Goal: Information Seeking & Learning: Learn about a topic

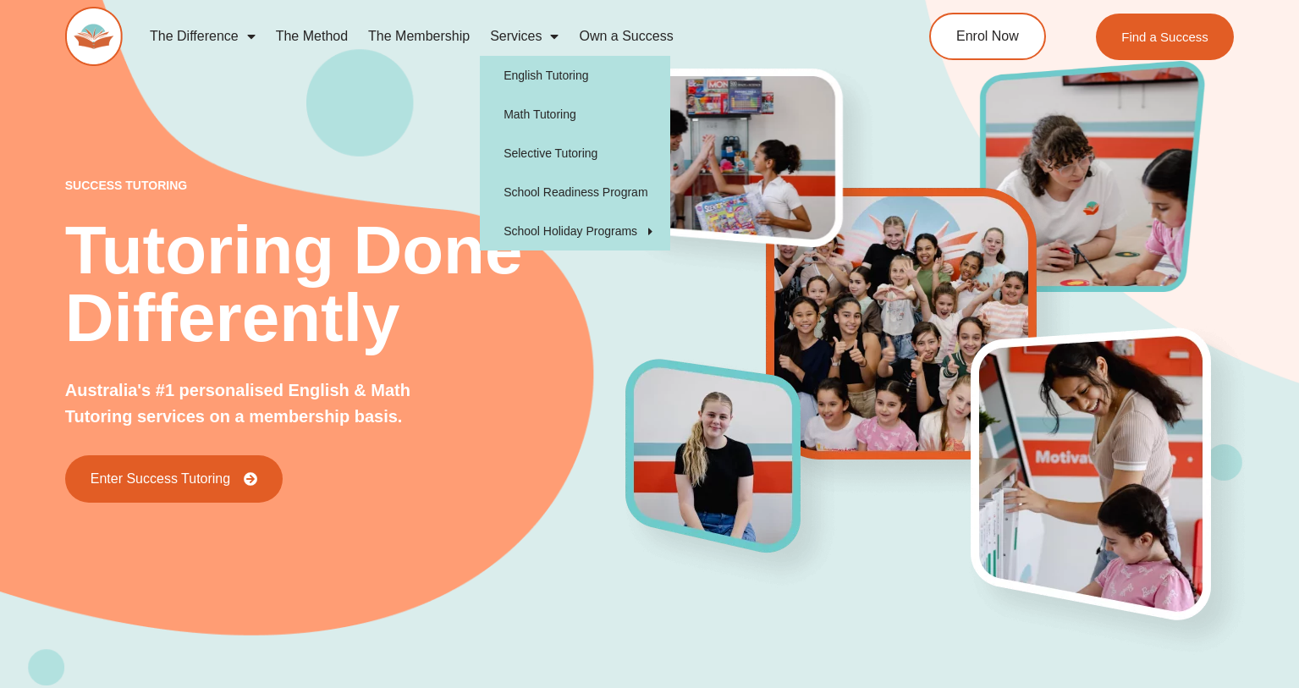
click at [542, 37] on span "Menu" at bounding box center [550, 36] width 17 height 30
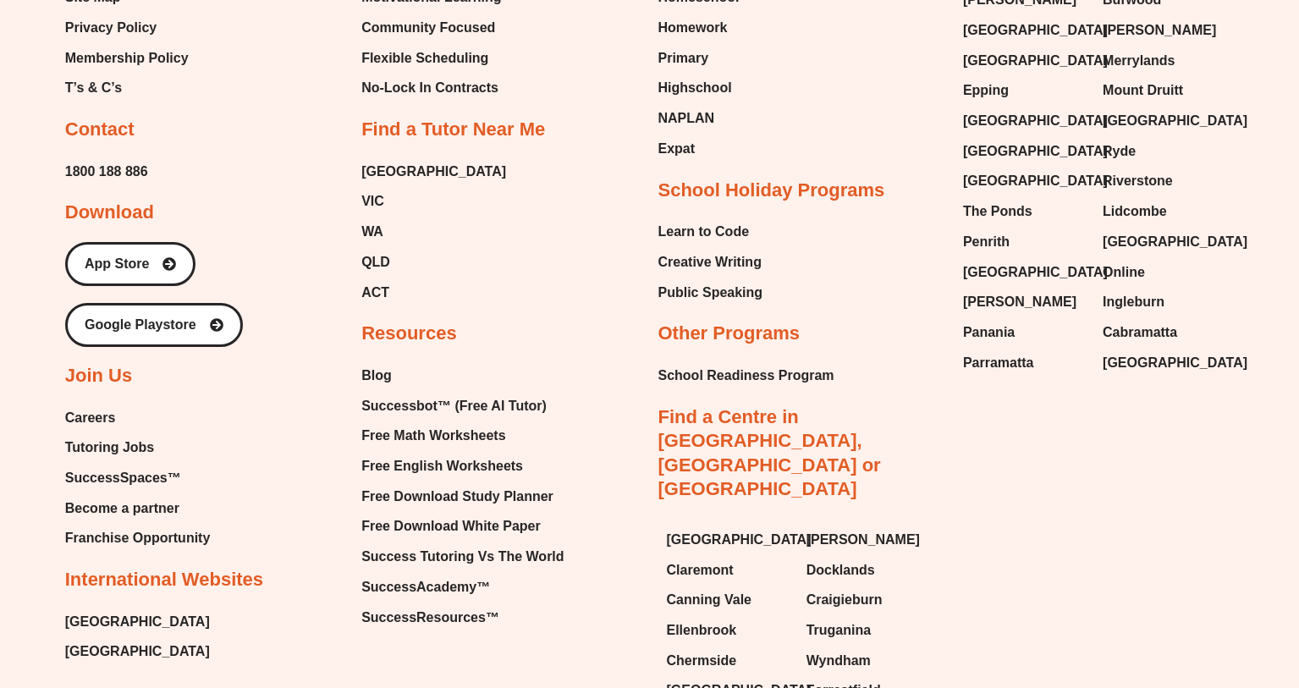
scroll to position [7275, 0]
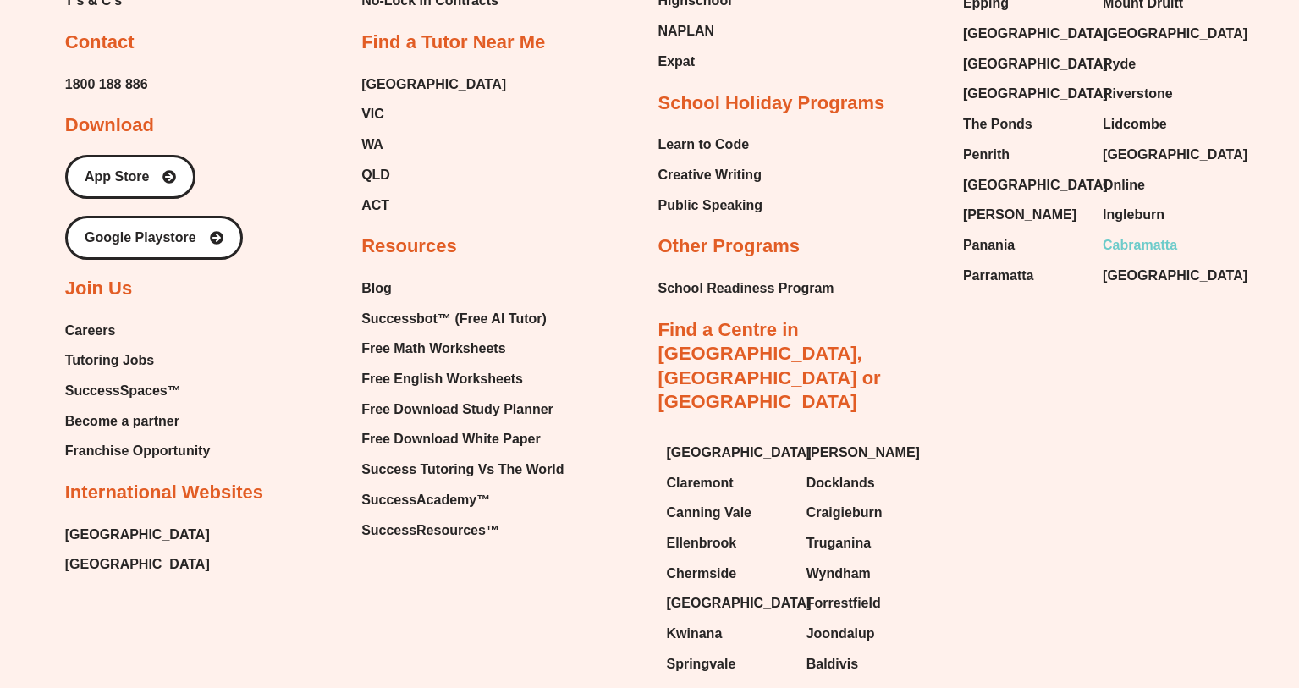
click at [1128, 233] on span "Cabramatta" at bounding box center [1140, 245] width 74 height 25
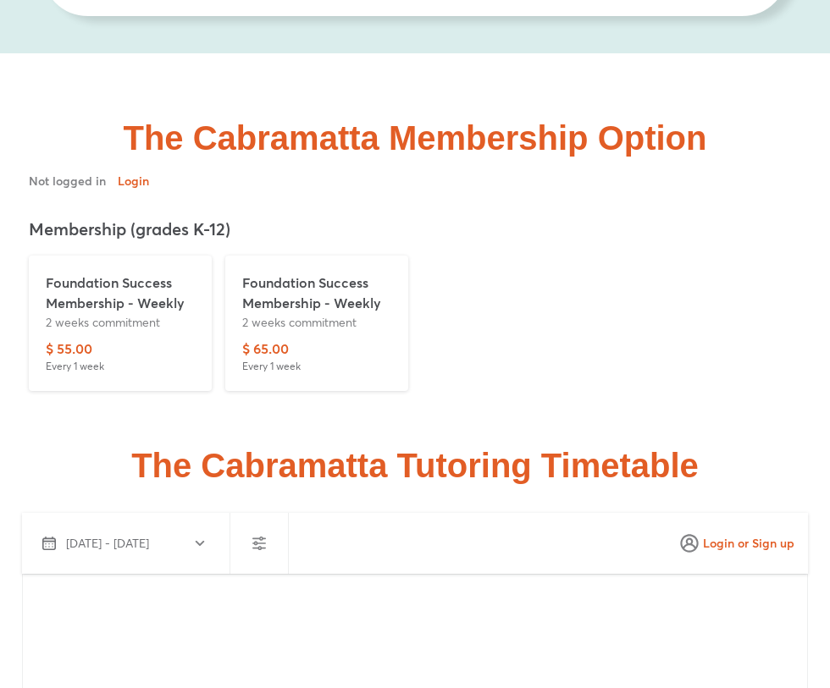
scroll to position [4495, 0]
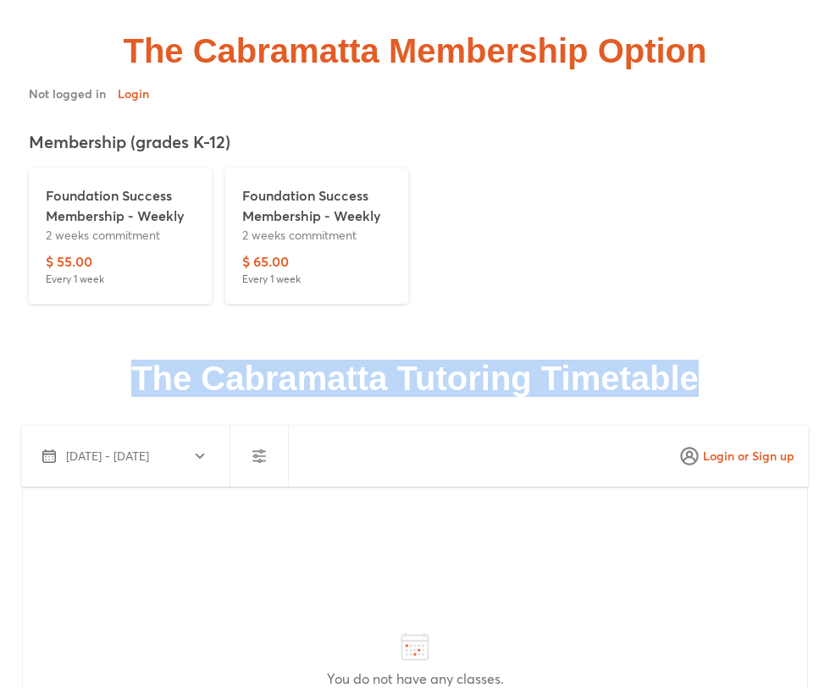
drag, startPoint x: 114, startPoint y: 256, endPoint x: 753, endPoint y: 386, distance: 652.0
click at [692, 576] on div "The Cabramatta Tutoring Timetable" at bounding box center [414, 608] width 813 height 510
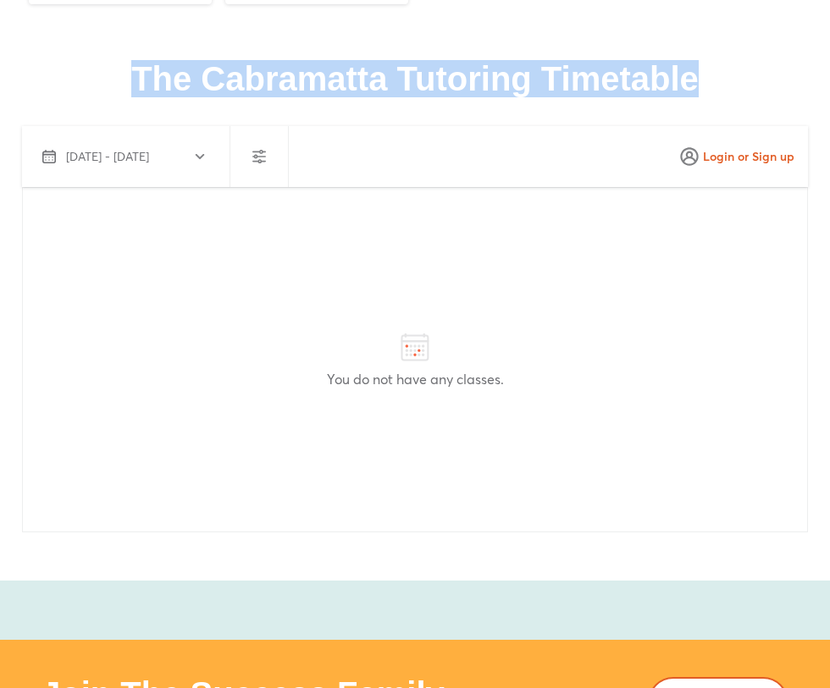
click at [625, 369] on p "You do not have any classes." at bounding box center [414, 379] width 757 height 20
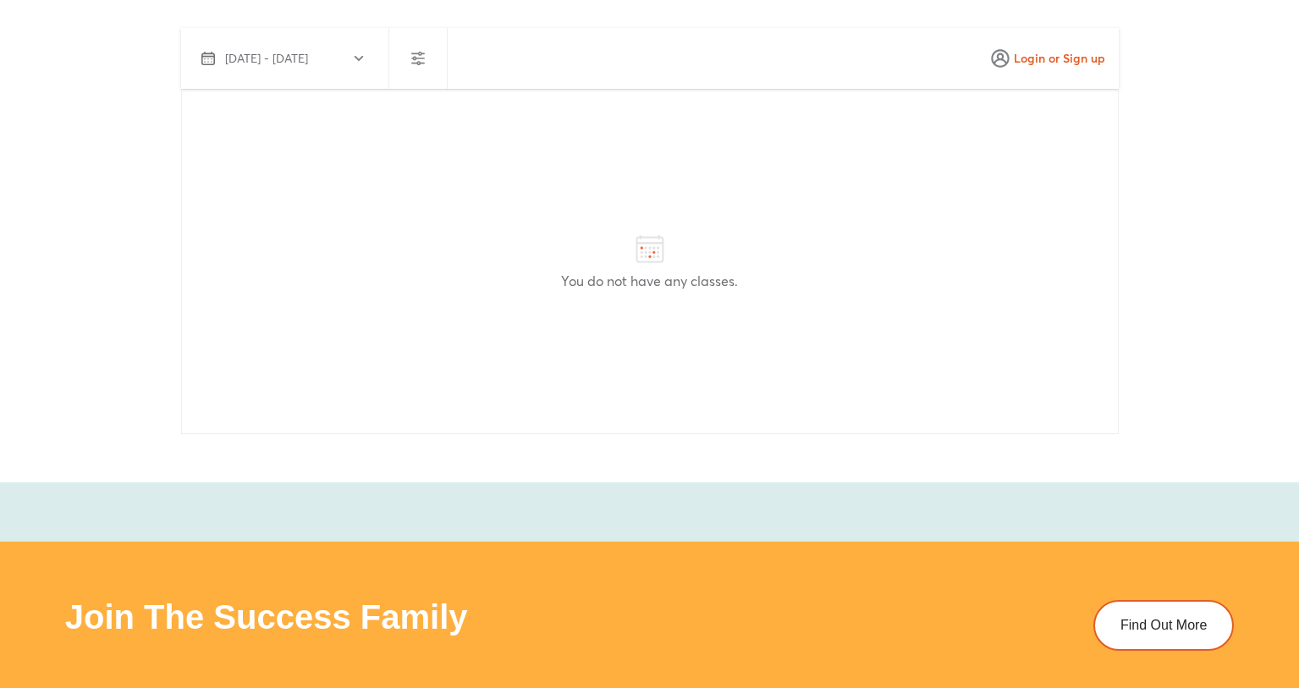
scroll to position [0, 0]
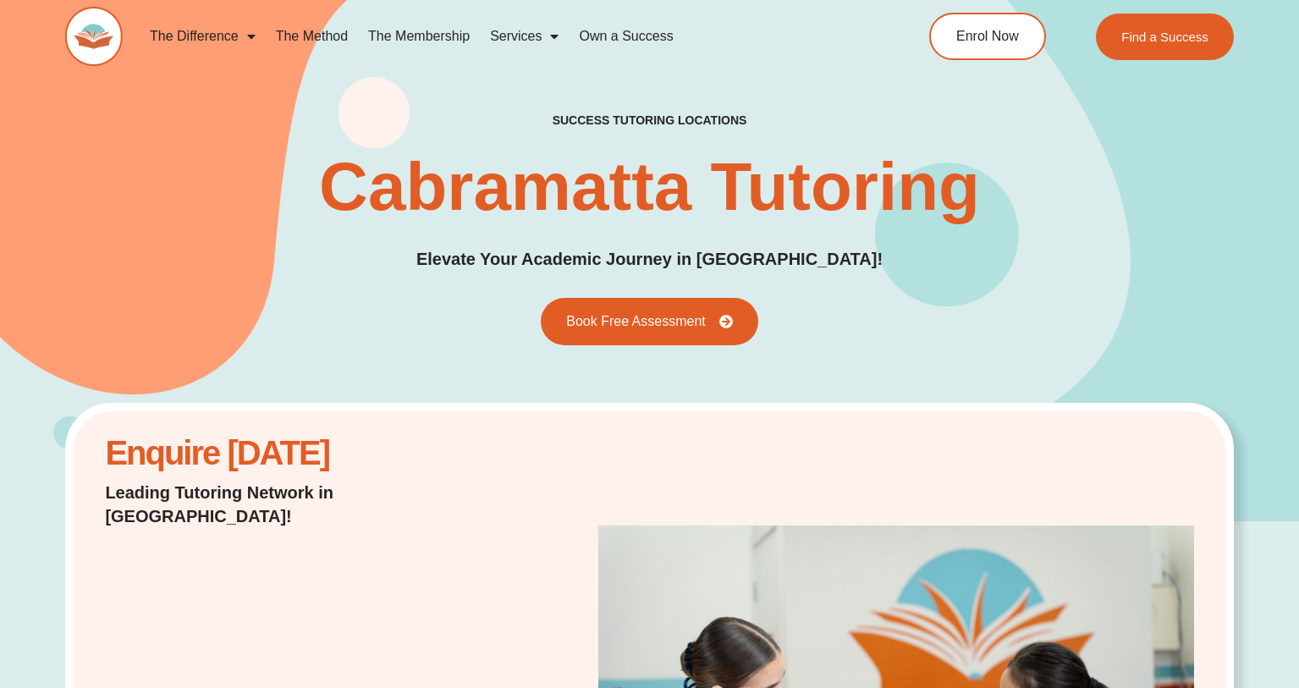
click at [398, 34] on link "The Membership" at bounding box center [419, 36] width 122 height 39
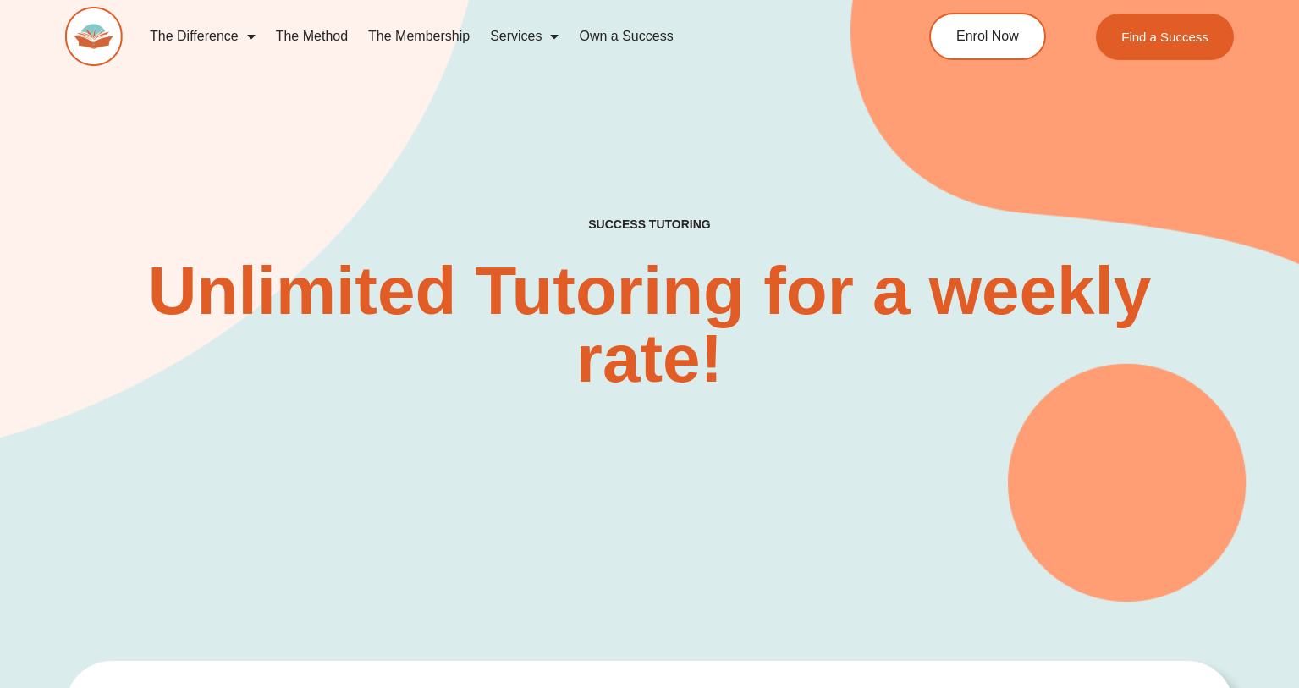
click at [515, 35] on link "Services" at bounding box center [524, 36] width 89 height 39
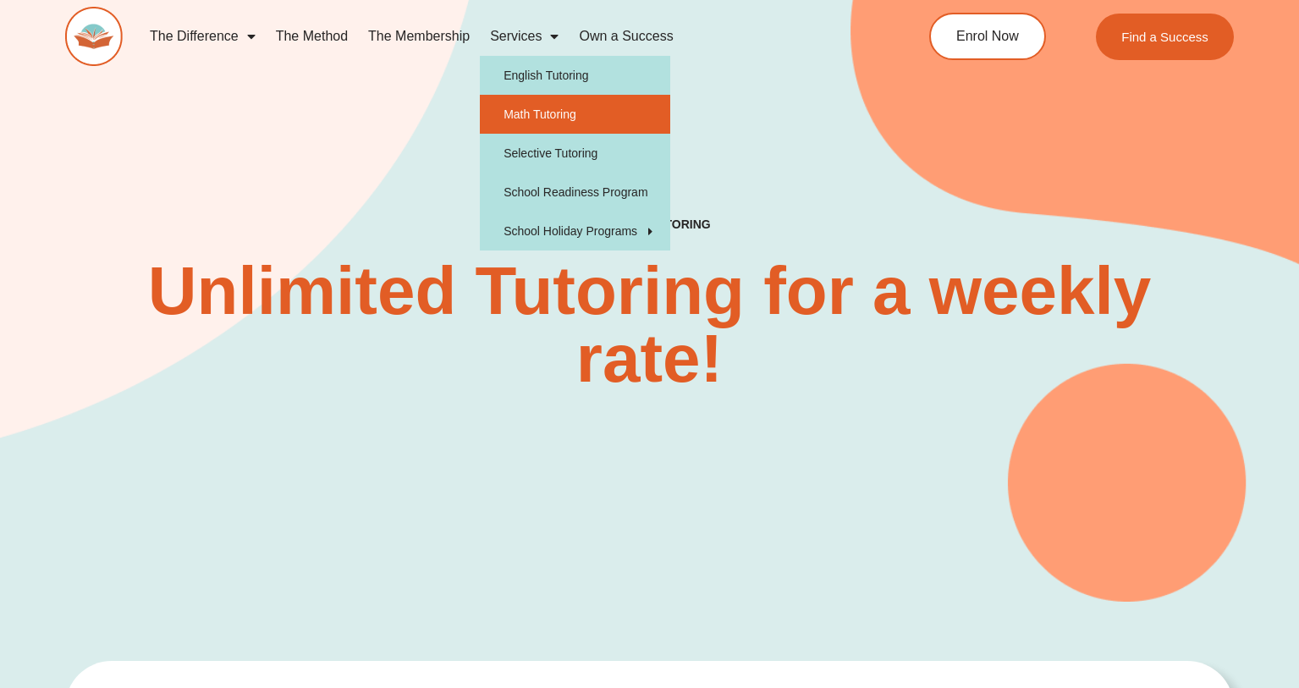
click at [532, 110] on link "Math Tutoring" at bounding box center [575, 114] width 190 height 39
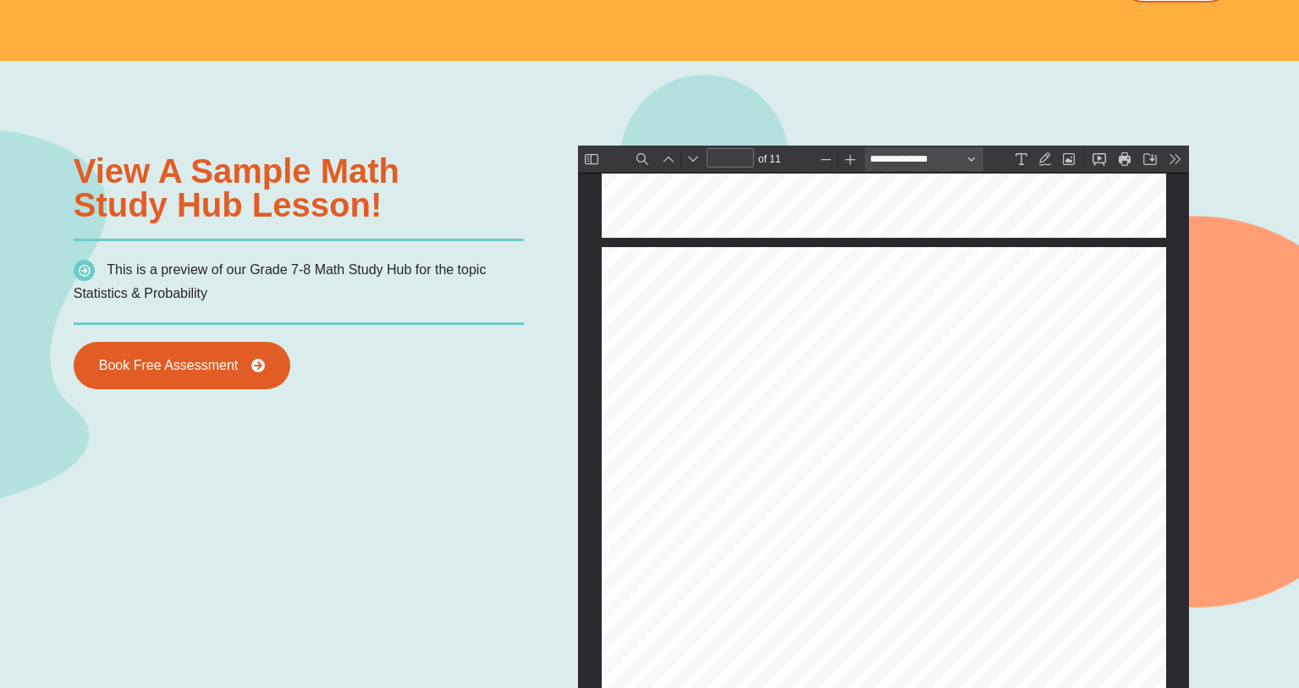
scroll to position [934, 0]
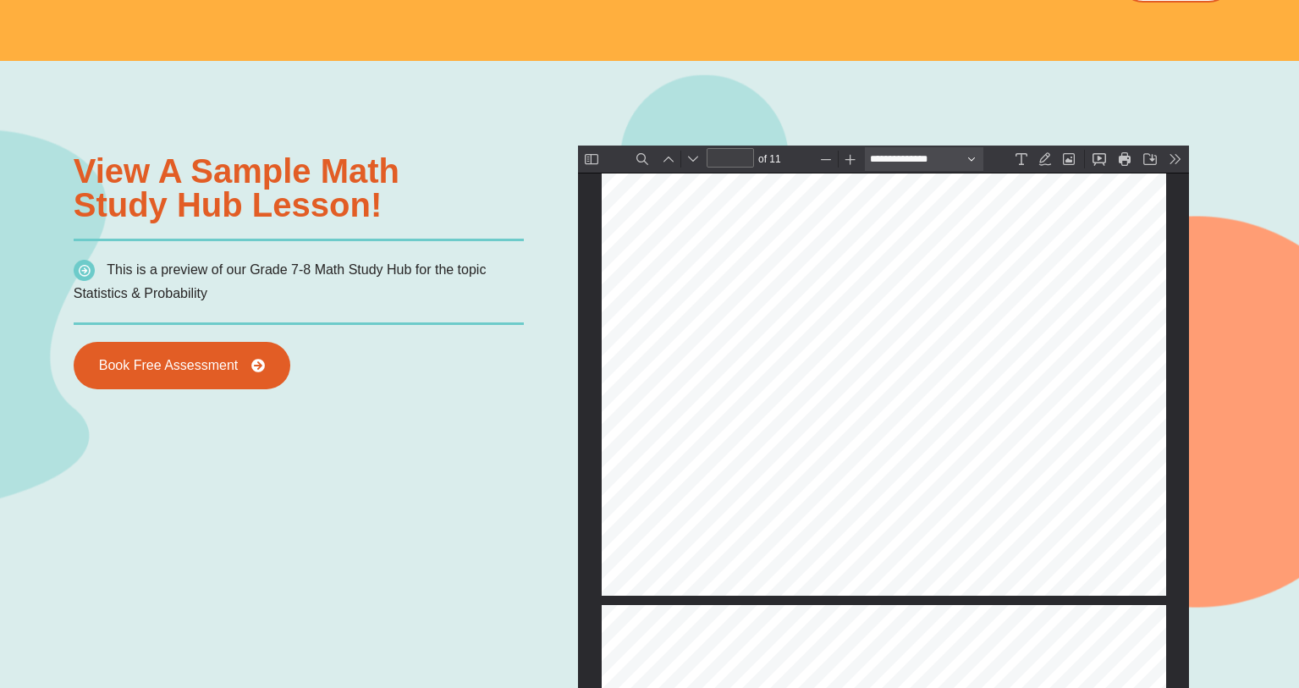
type input "*"
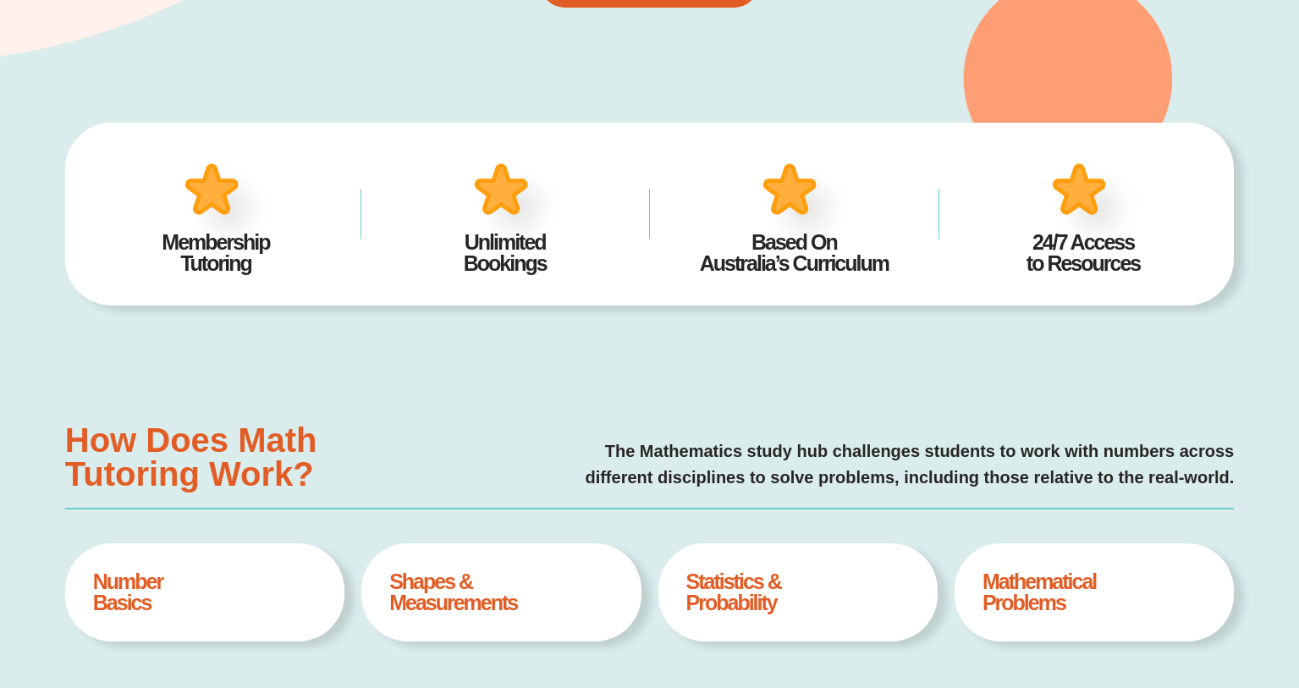
scroll to position [0, 0]
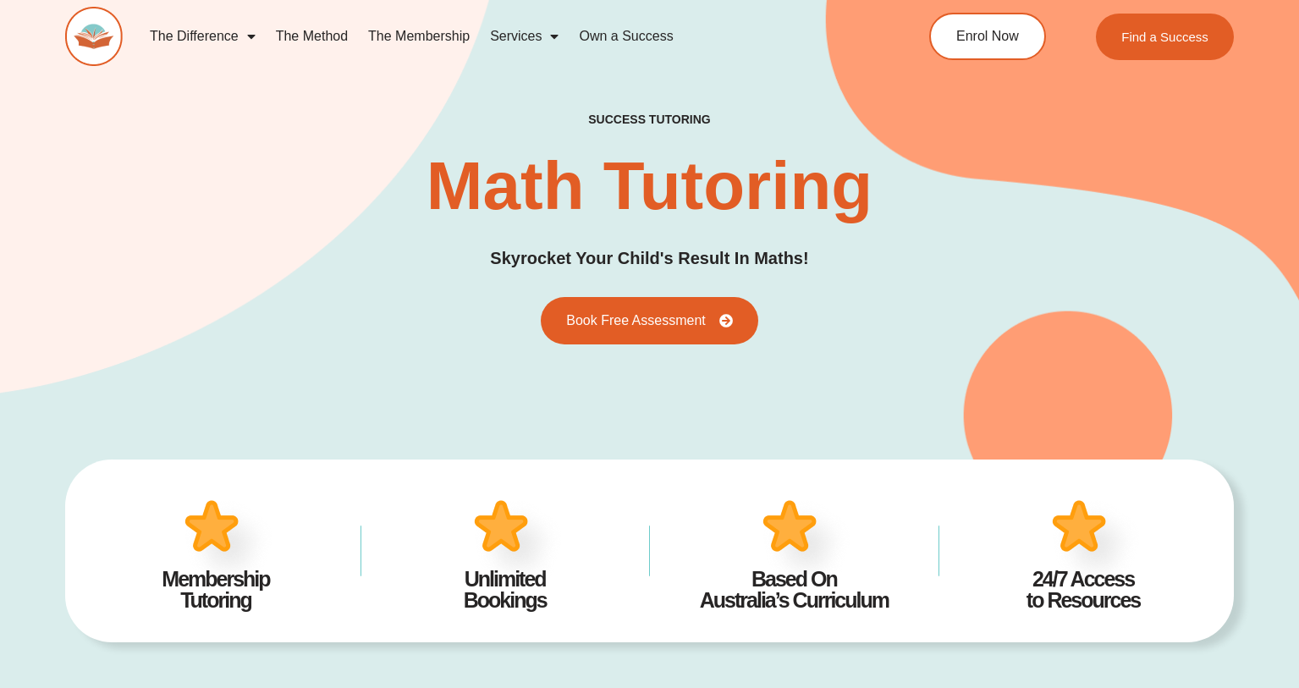
click at [449, 36] on link "The Membership" at bounding box center [419, 36] width 122 height 39
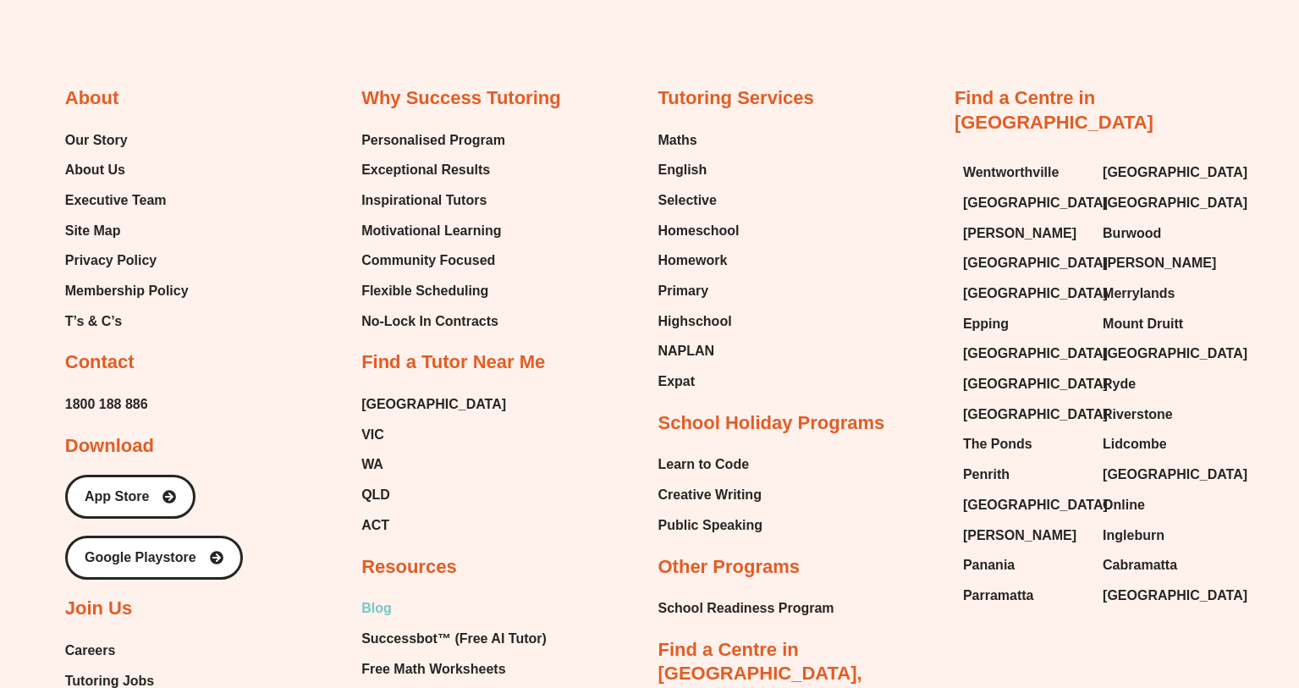
scroll to position [6096, 0]
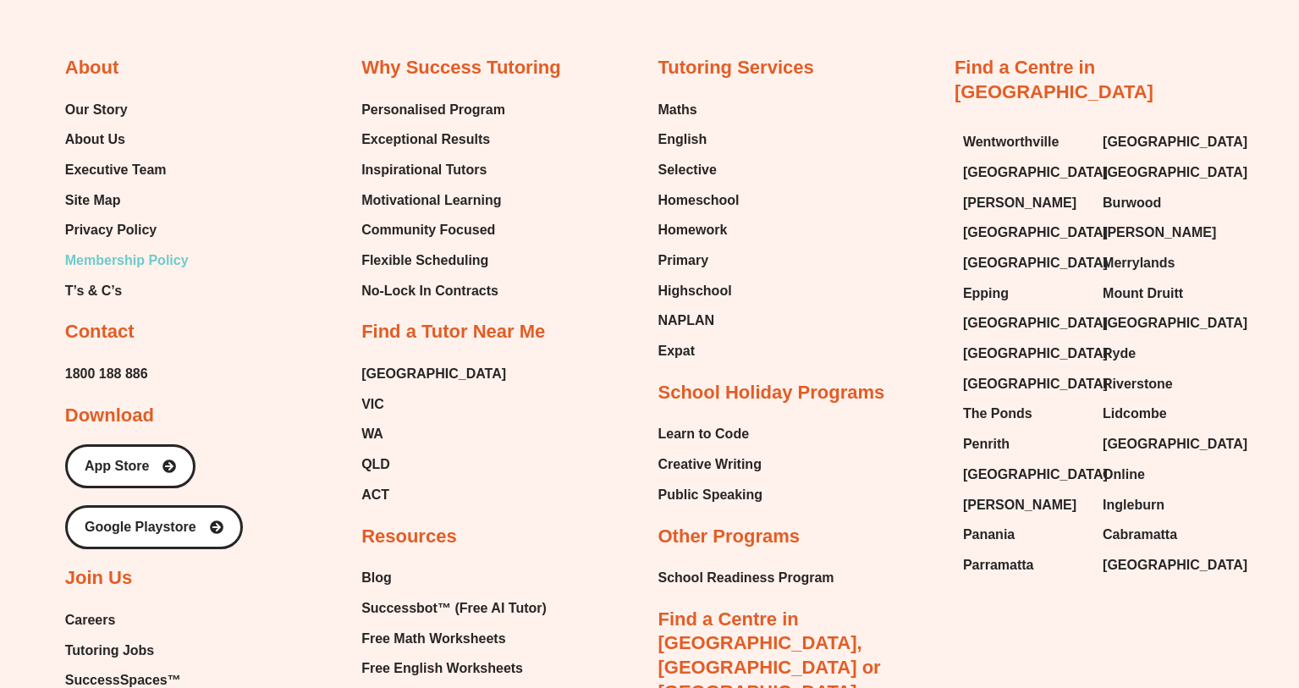
click at [138, 265] on span "Membership Policy" at bounding box center [127, 260] width 124 height 25
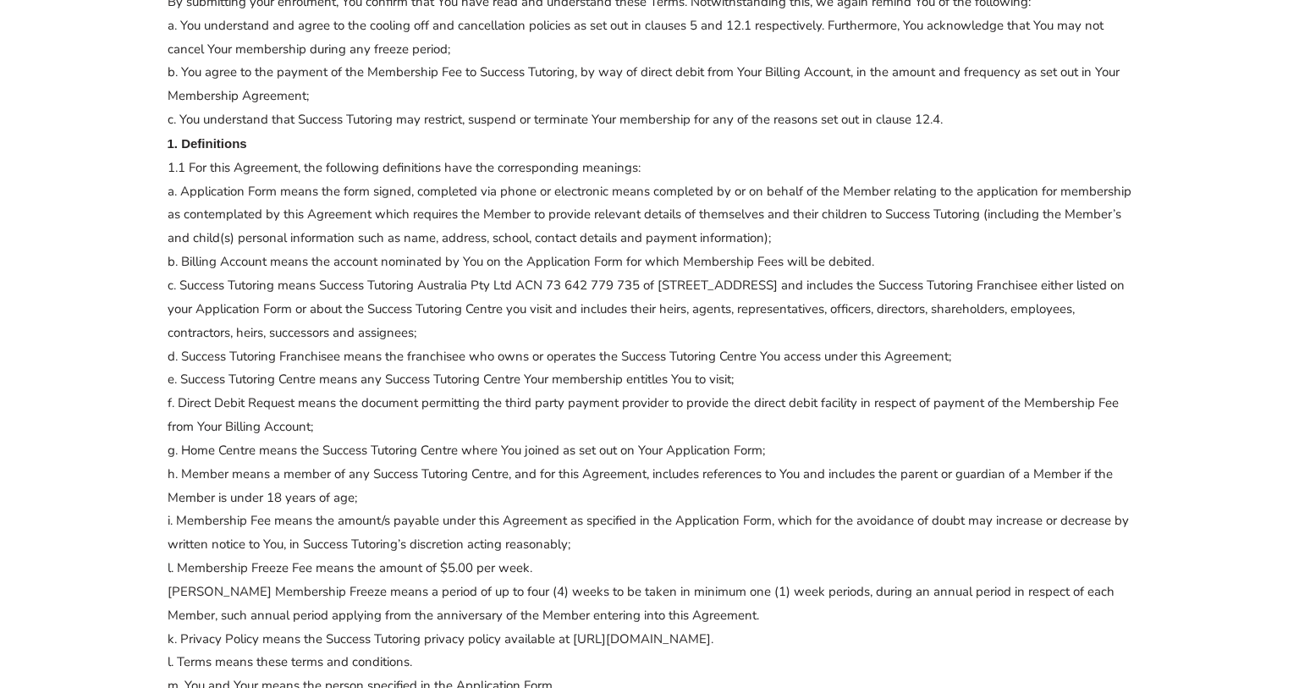
scroll to position [650, 0]
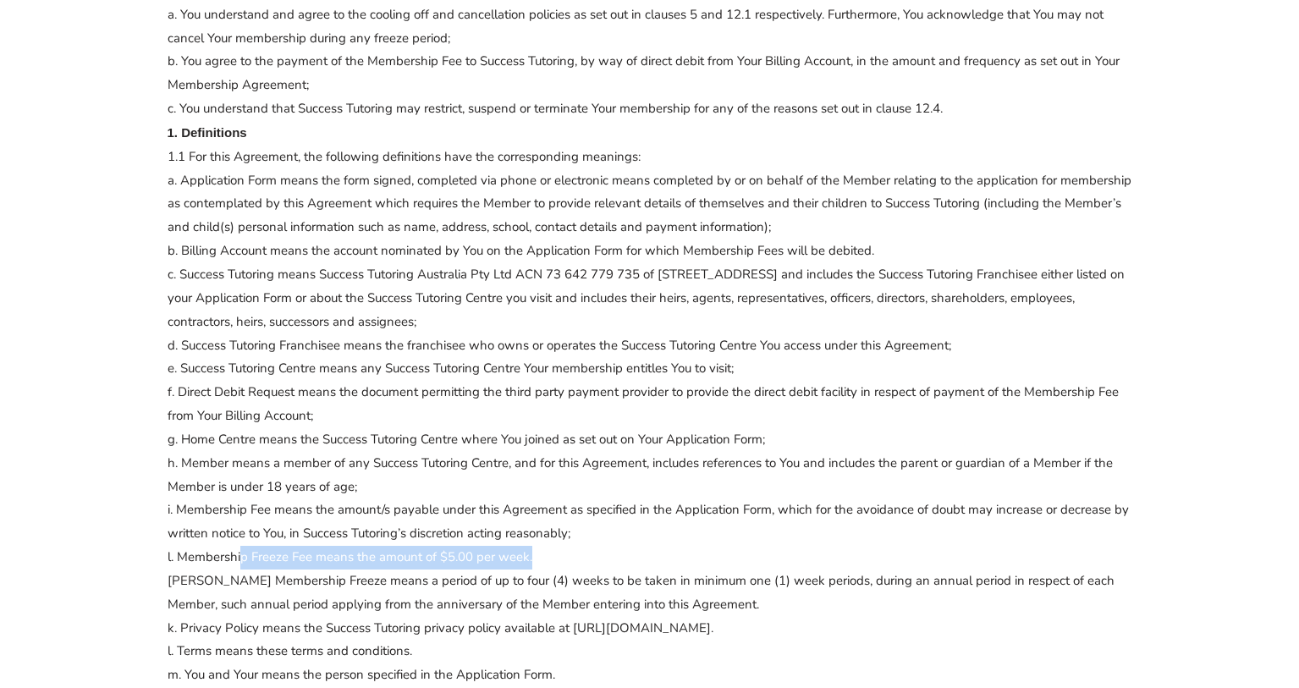
drag, startPoint x: 526, startPoint y: 561, endPoint x: 240, endPoint y: 555, distance: 287.0
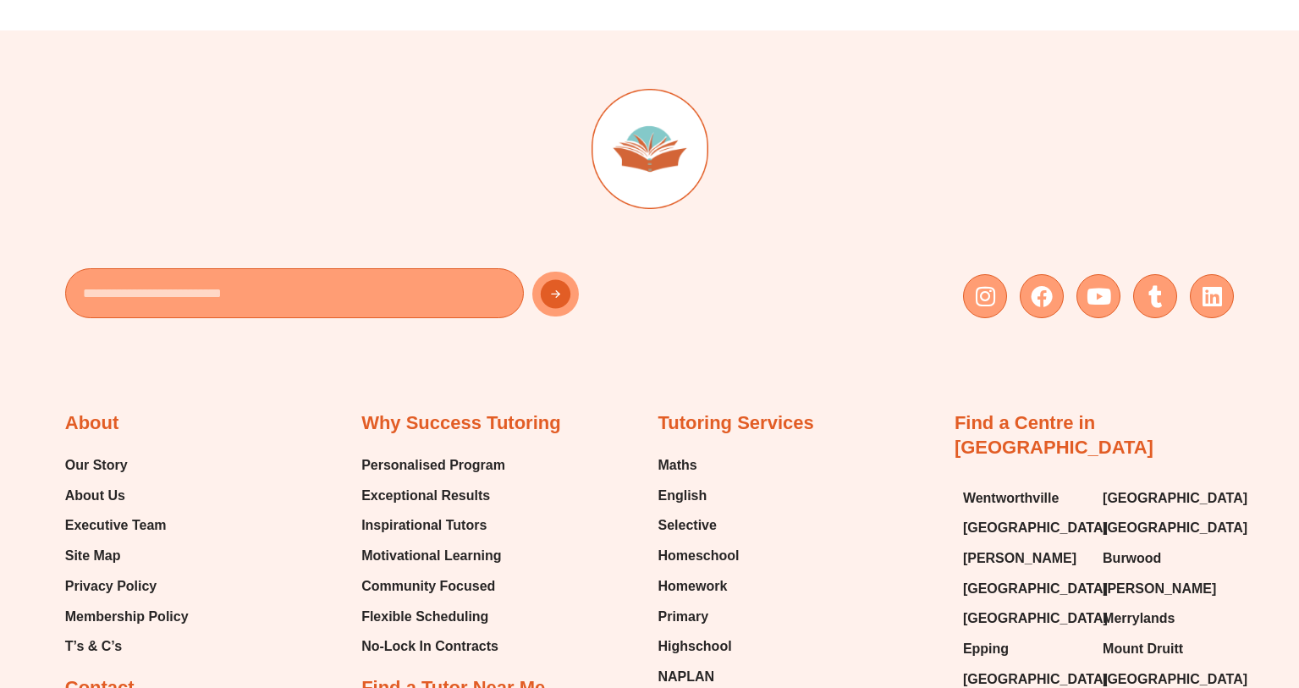
scroll to position [4917, 0]
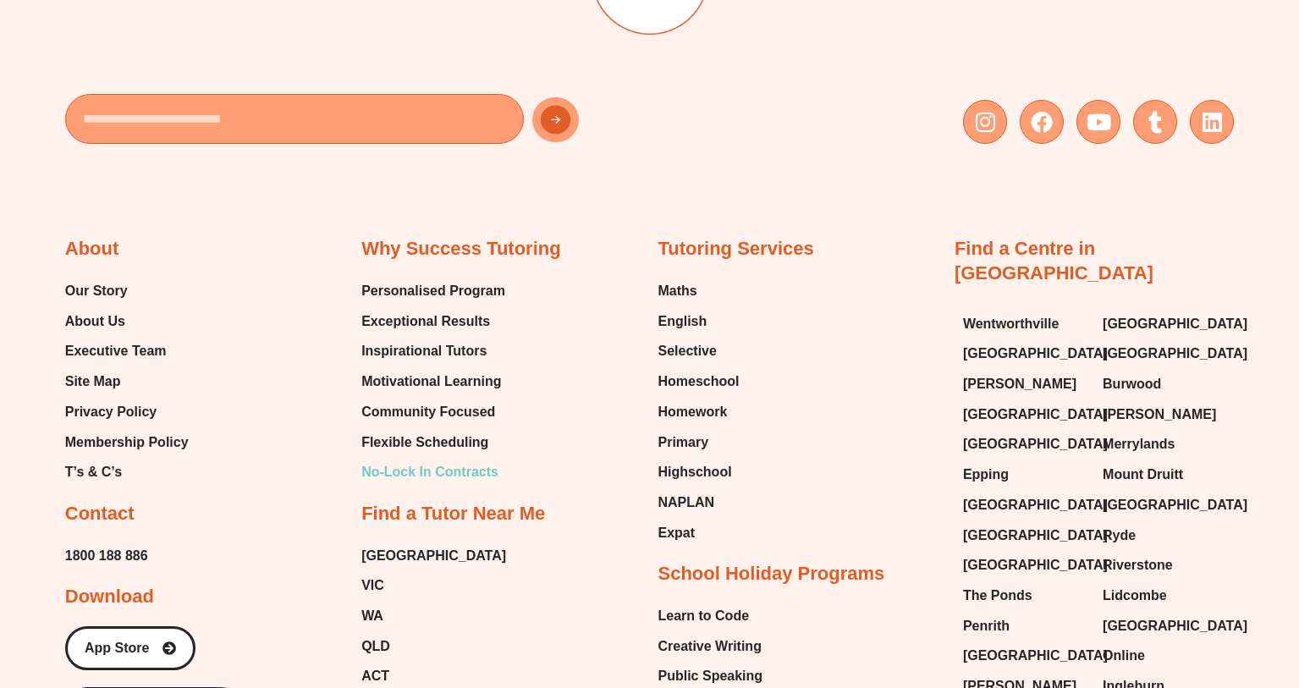
click at [423, 485] on span "No-Lock In Contracts" at bounding box center [429, 472] width 137 height 25
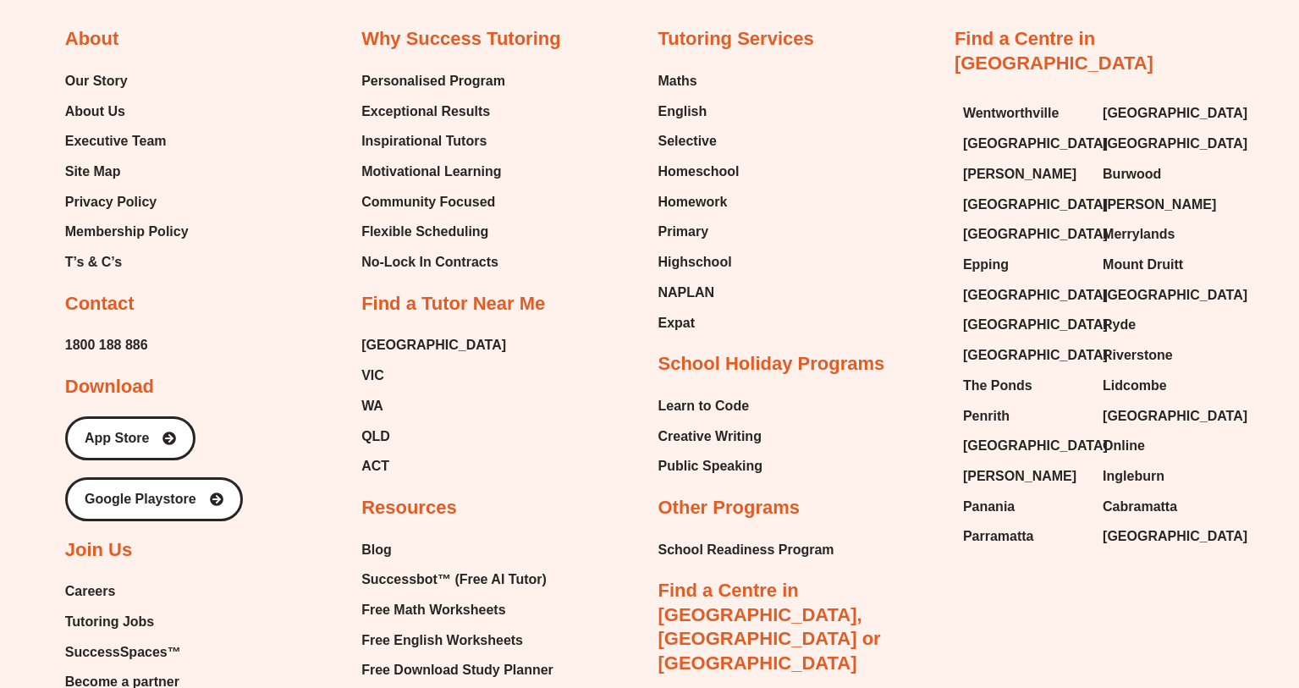
scroll to position [2805, 0]
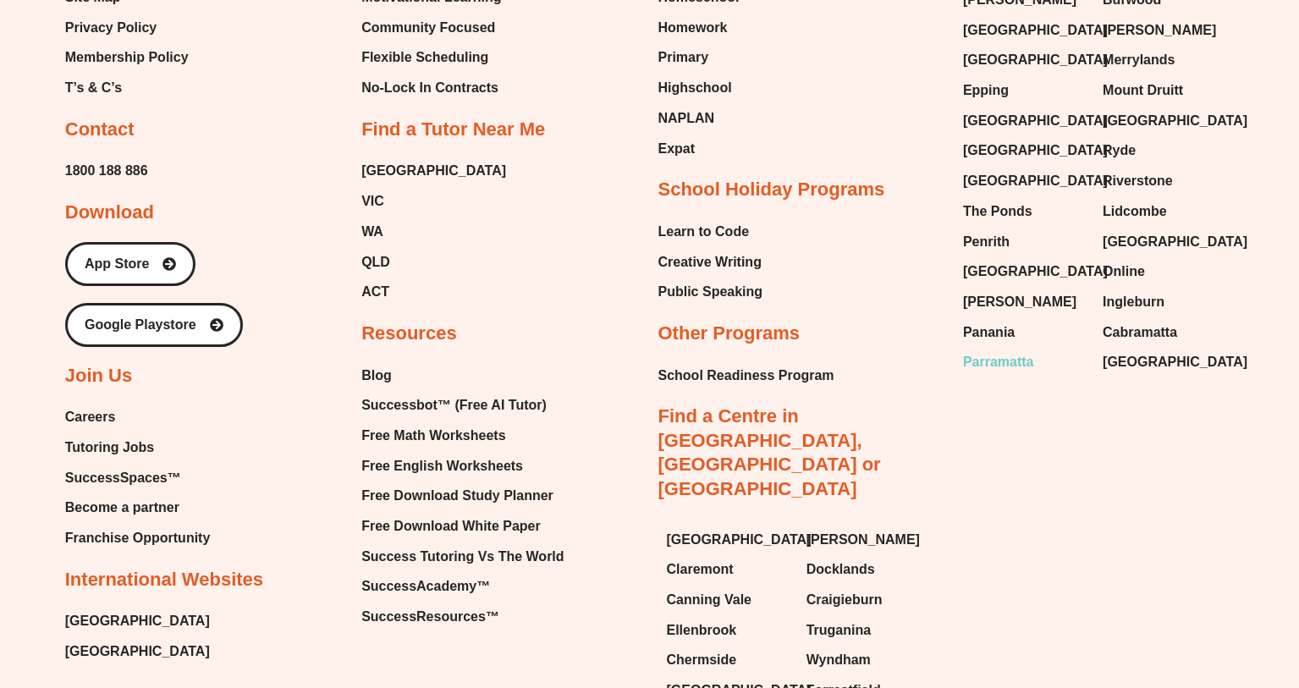
click at [995, 350] on span "Parramatta" at bounding box center [998, 362] width 71 height 25
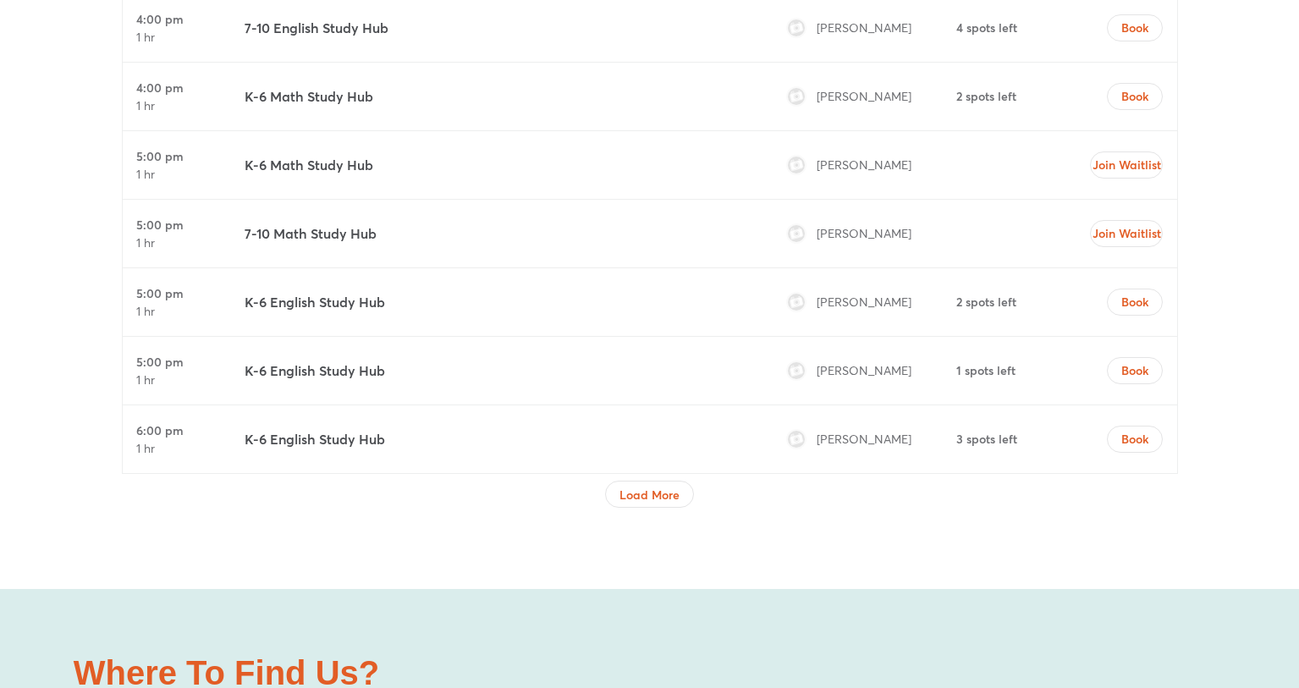
scroll to position [5696, 0]
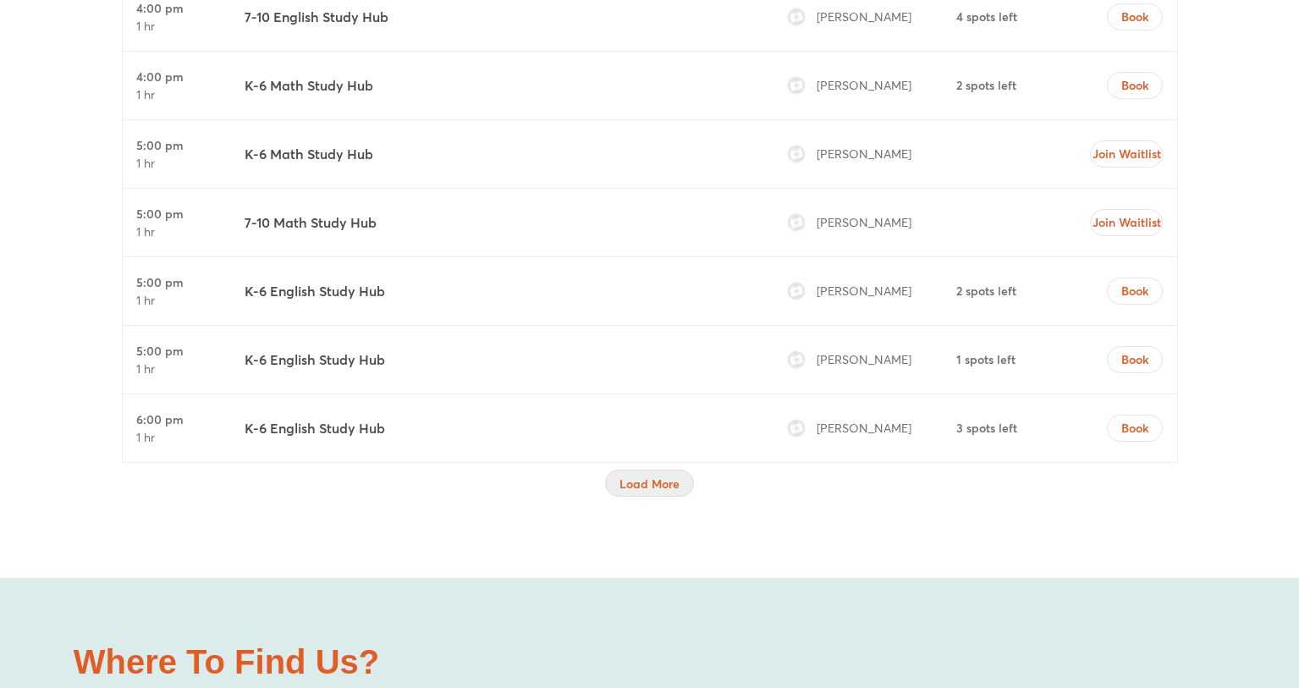
click at [655, 476] on span "Load More" at bounding box center [650, 484] width 60 height 17
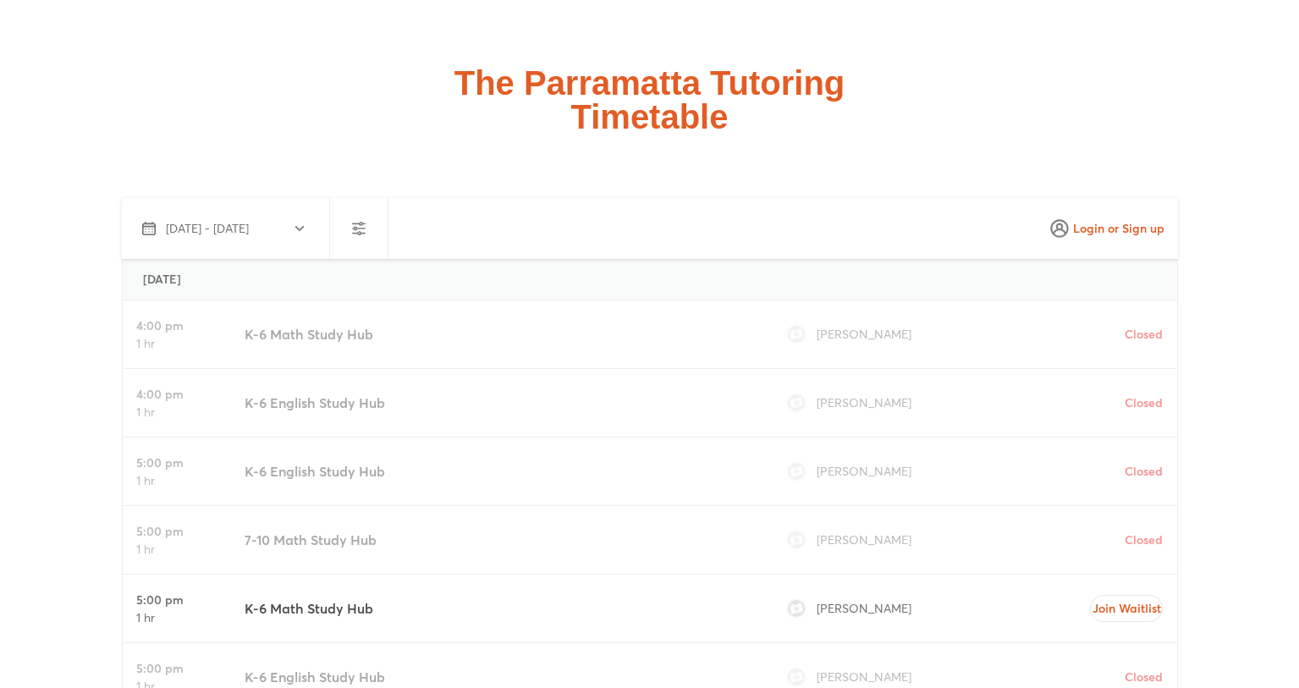
scroll to position [4249, 0]
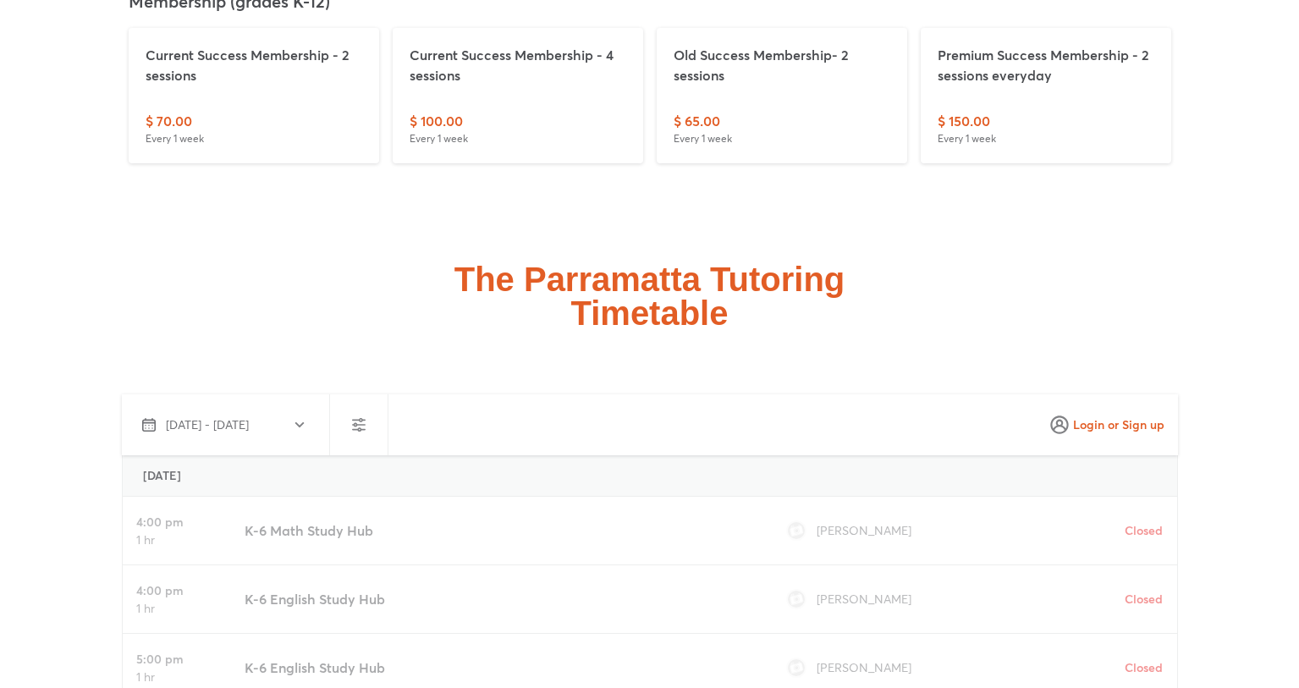
drag, startPoint x: 177, startPoint y: 333, endPoint x: 809, endPoint y: 625, distance: 696.5
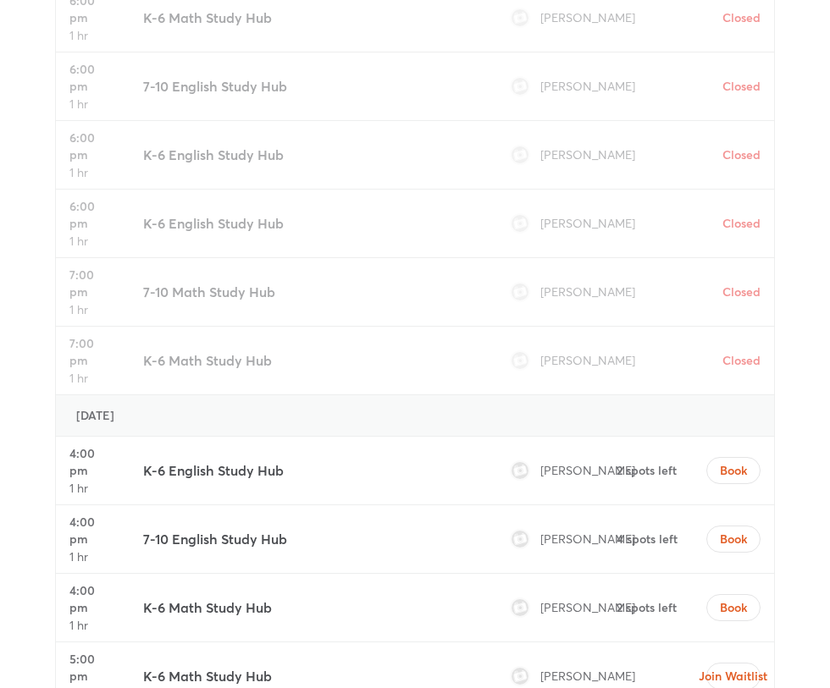
scroll to position [5719, 0]
